Goal: Task Accomplishment & Management: Use online tool/utility

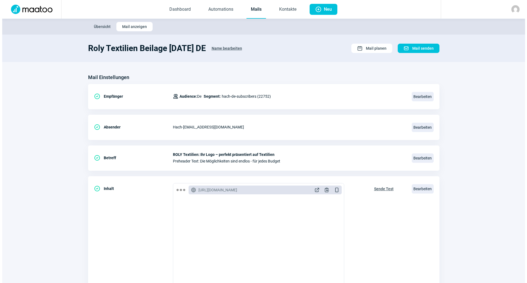
scroll to position [73, 0]
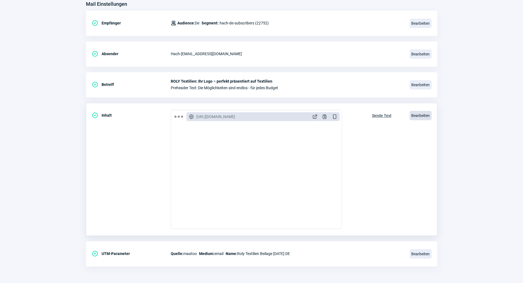
click at [424, 119] on span "Bearbeiten" at bounding box center [421, 115] width 22 height 9
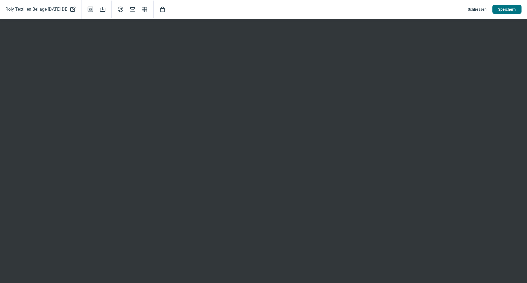
click at [509, 8] on span "Speichern" at bounding box center [508, 9] width 18 height 9
click at [500, 12] on span "Speichern" at bounding box center [508, 9] width 18 height 9
click at [476, 17] on div "Roly Textilien Beilage [DATE] DE PencilAlt icon Template icon Save icon SearchC…" at bounding box center [263, 9] width 527 height 19
click at [507, 11] on span "Speichern" at bounding box center [508, 9] width 18 height 9
click at [506, 12] on span "Speichern" at bounding box center [508, 9] width 18 height 9
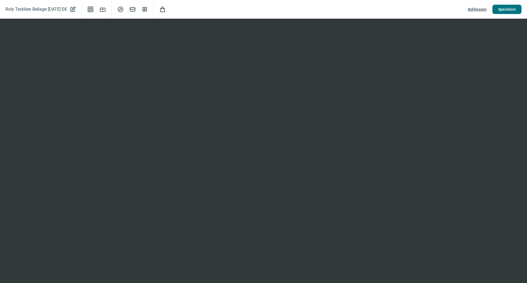
click at [513, 12] on span "Speichern" at bounding box center [508, 9] width 18 height 9
click at [508, 13] on span "Speichern" at bounding box center [508, 9] width 18 height 9
click at [486, 10] on span "Schliessen" at bounding box center [477, 9] width 19 height 9
